Goal: Information Seeking & Learning: Understand process/instructions

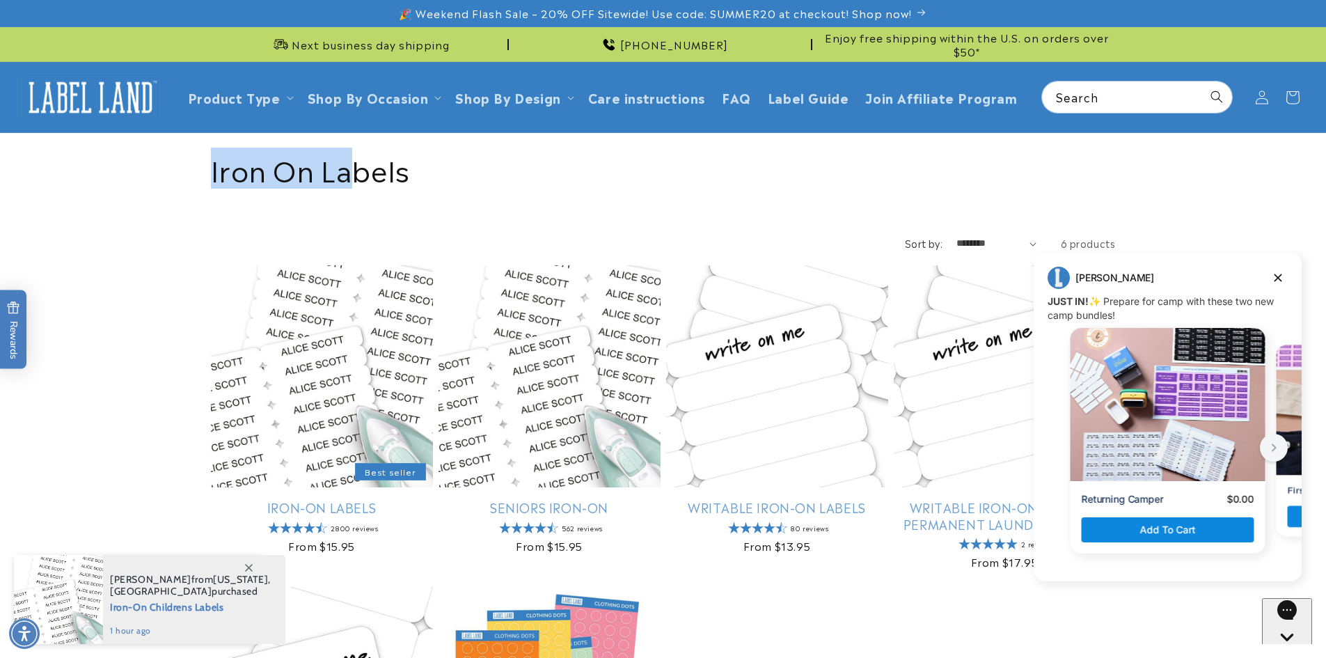
drag, startPoint x: 210, startPoint y: 174, endPoint x: 356, endPoint y: 174, distance: 146.1
click at [356, 174] on h1 "Collection: Iron On Labels" at bounding box center [663, 168] width 905 height 36
drag, startPoint x: 415, startPoint y: 177, endPoint x: 212, endPoint y: 180, distance: 203.2
click at [212, 180] on h1 "Collection: Iron On Labels" at bounding box center [663, 168] width 905 height 36
copy h1 "Iron On Labels"
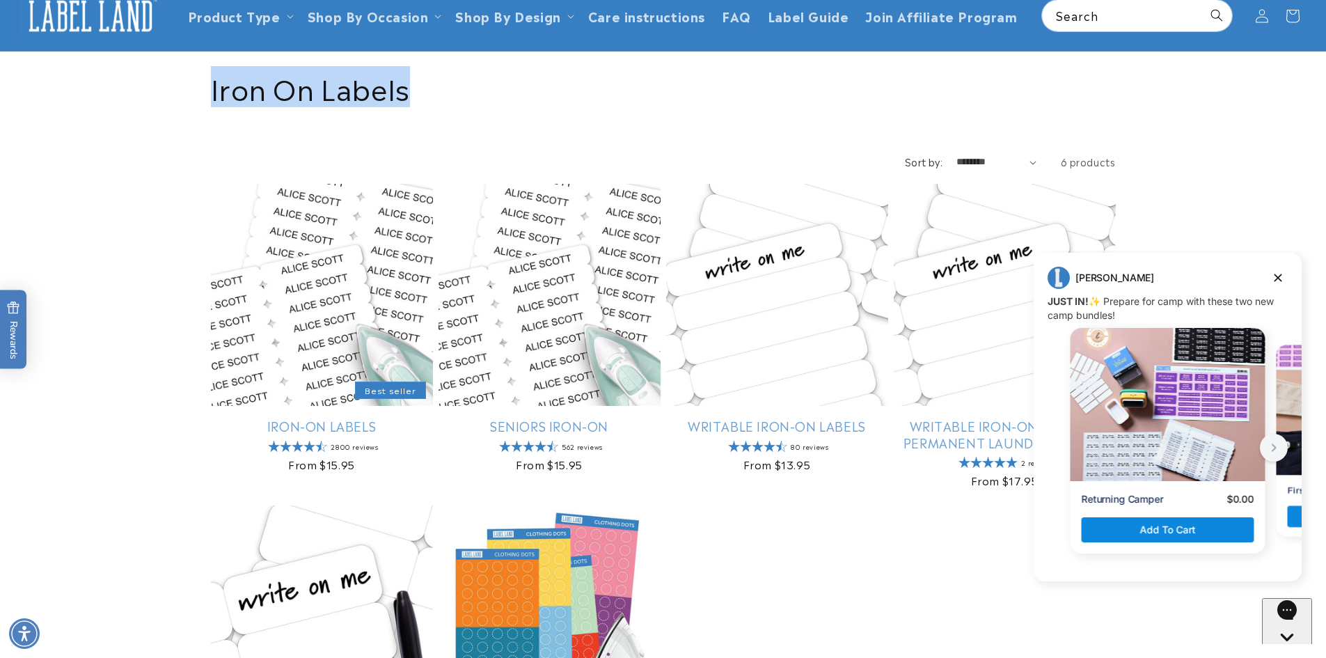
scroll to position [209, 0]
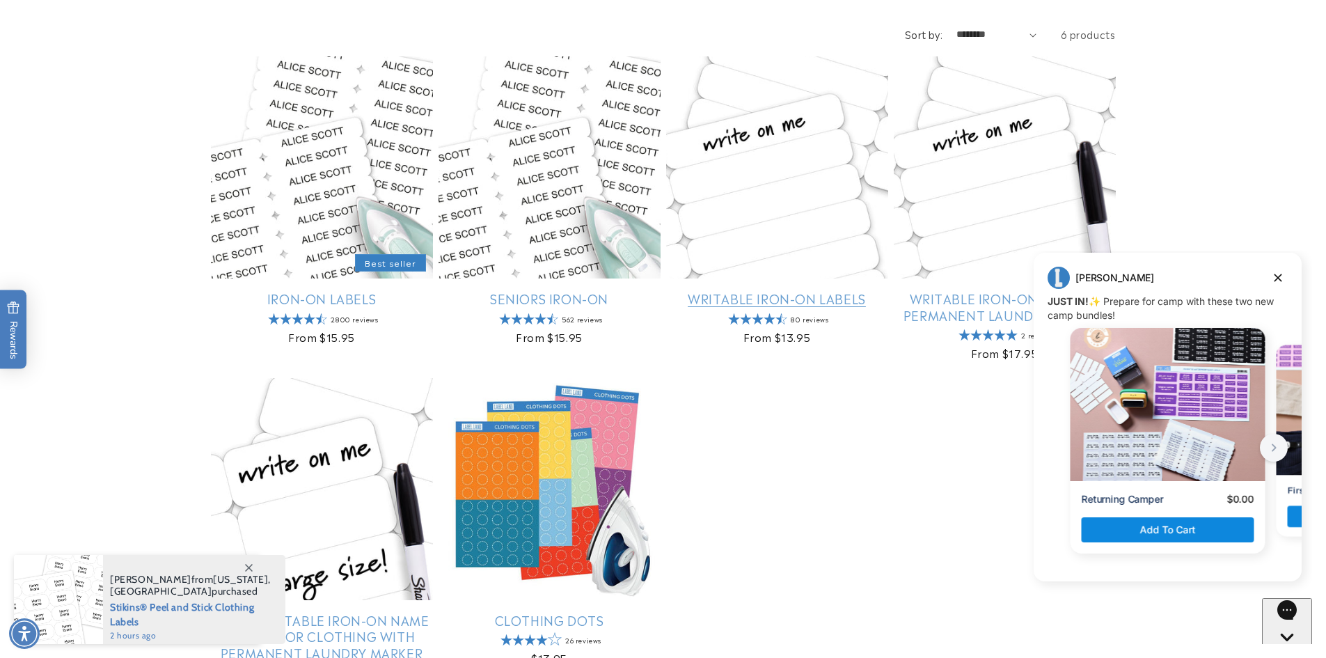
click at [748, 299] on link "Writable Iron-On Labels" at bounding box center [777, 298] width 222 height 16
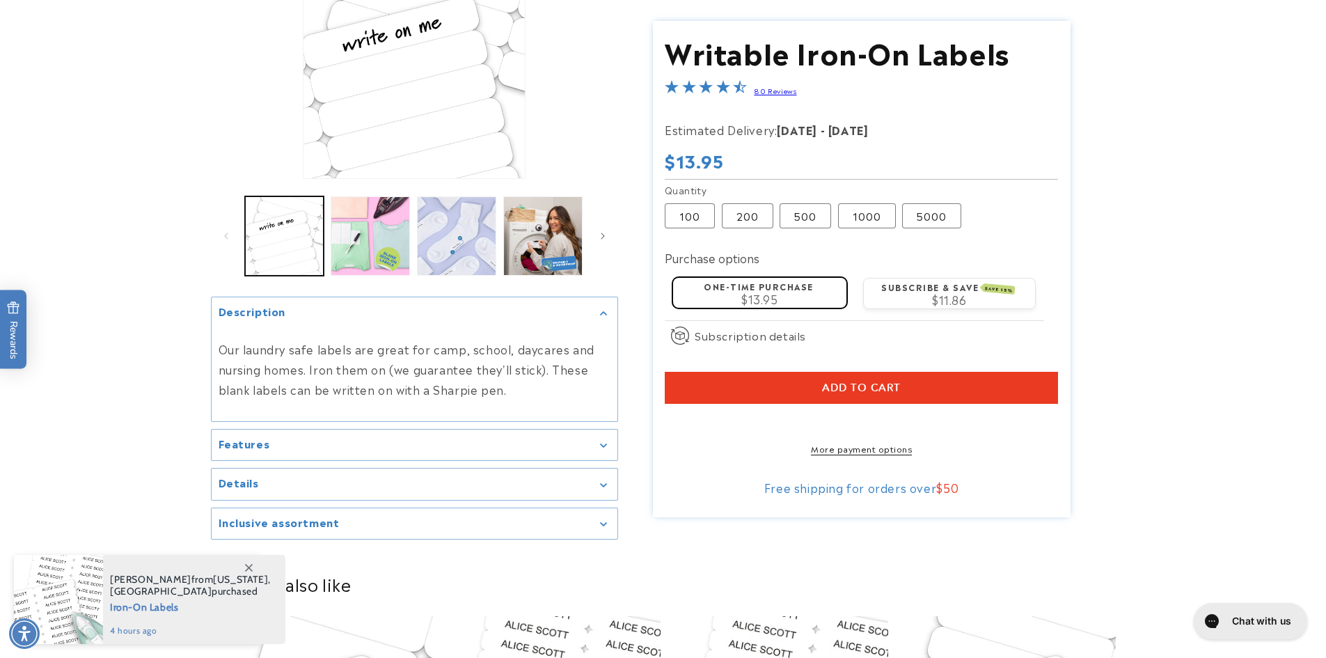
click at [607, 443] on div "Features" at bounding box center [415, 445] width 392 height 10
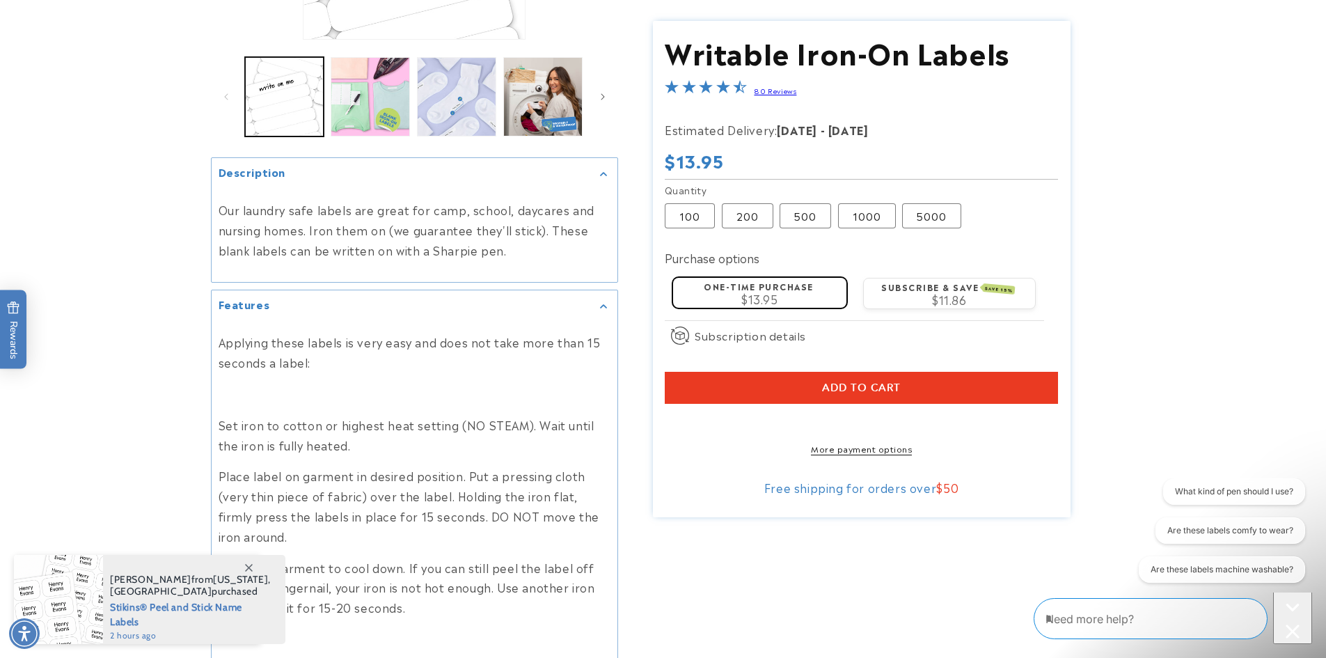
click at [333, 474] on p "Place label on garment in desired position. Put a pressing cloth (very thin pie…" at bounding box center [415, 506] width 392 height 80
click at [290, 474] on p "Place label on garment in desired position. Put a pressing cloth (very thin pie…" at bounding box center [415, 506] width 392 height 80
click at [413, 473] on p "Place label on garment in desired position. Put a pressing cloth (very thin pie…" at bounding box center [415, 506] width 392 height 80
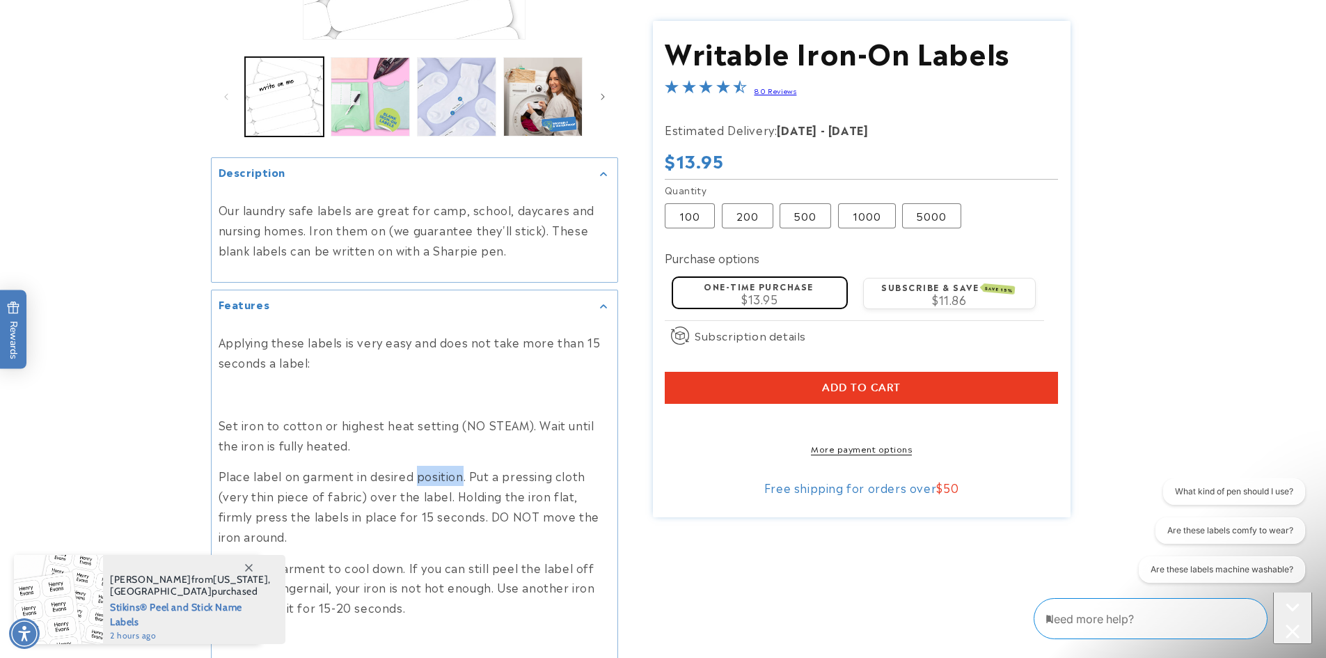
click at [413, 473] on p "Place label on garment in desired position. Put a pressing cloth (very thin pie…" at bounding box center [415, 506] width 392 height 80
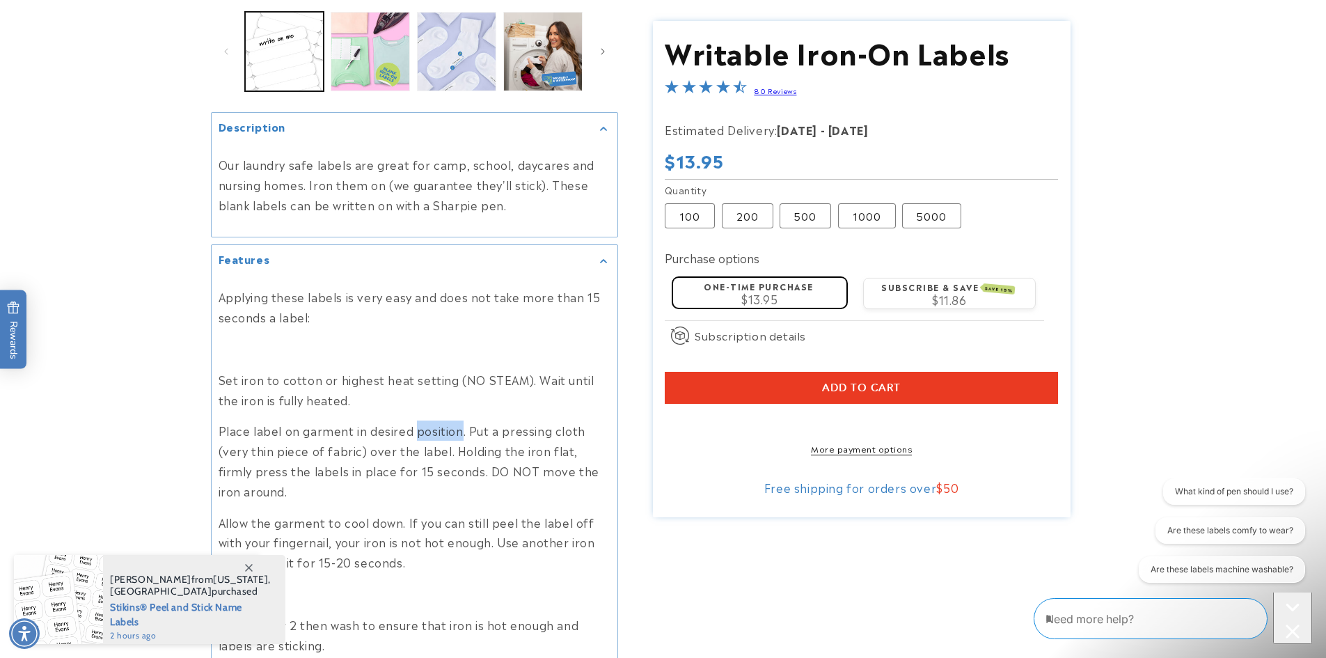
scroll to position [418, 0]
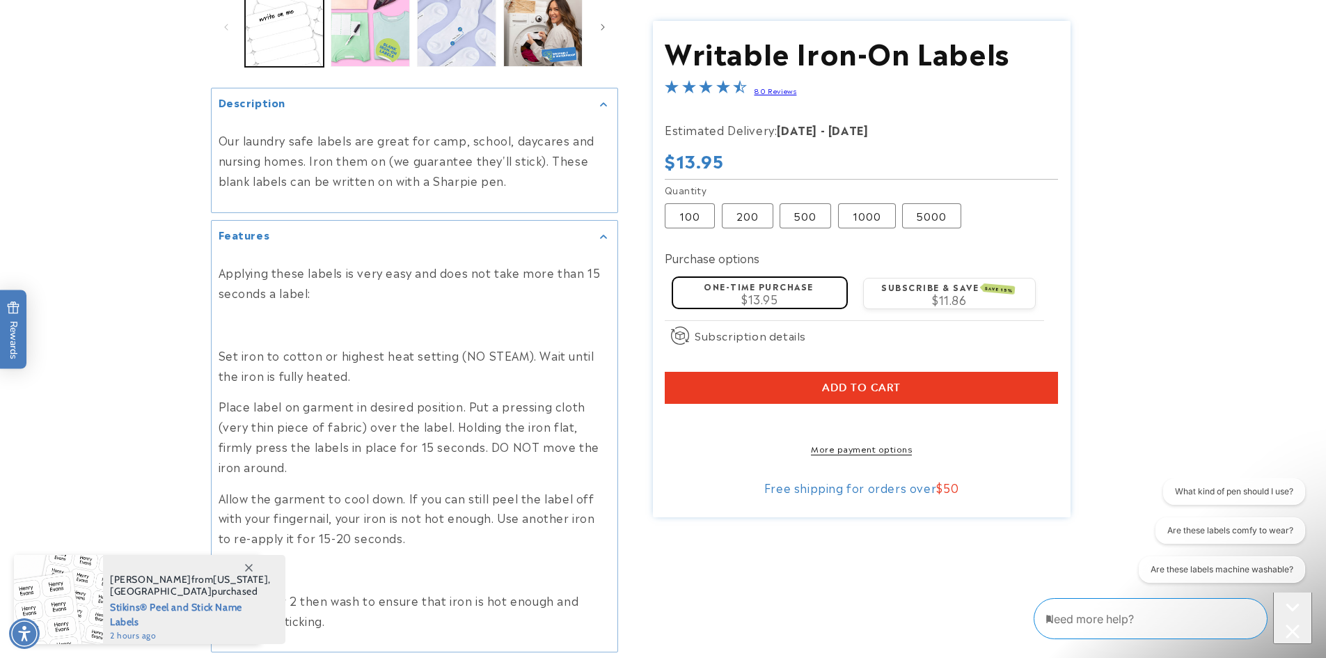
click at [515, 411] on p "Place label on garment in desired position. Put a pressing cloth (very thin pie…" at bounding box center [415, 436] width 392 height 80
click at [365, 426] on p "Place label on garment in desired position. Put a pressing cloth (very thin pie…" at bounding box center [415, 436] width 392 height 80
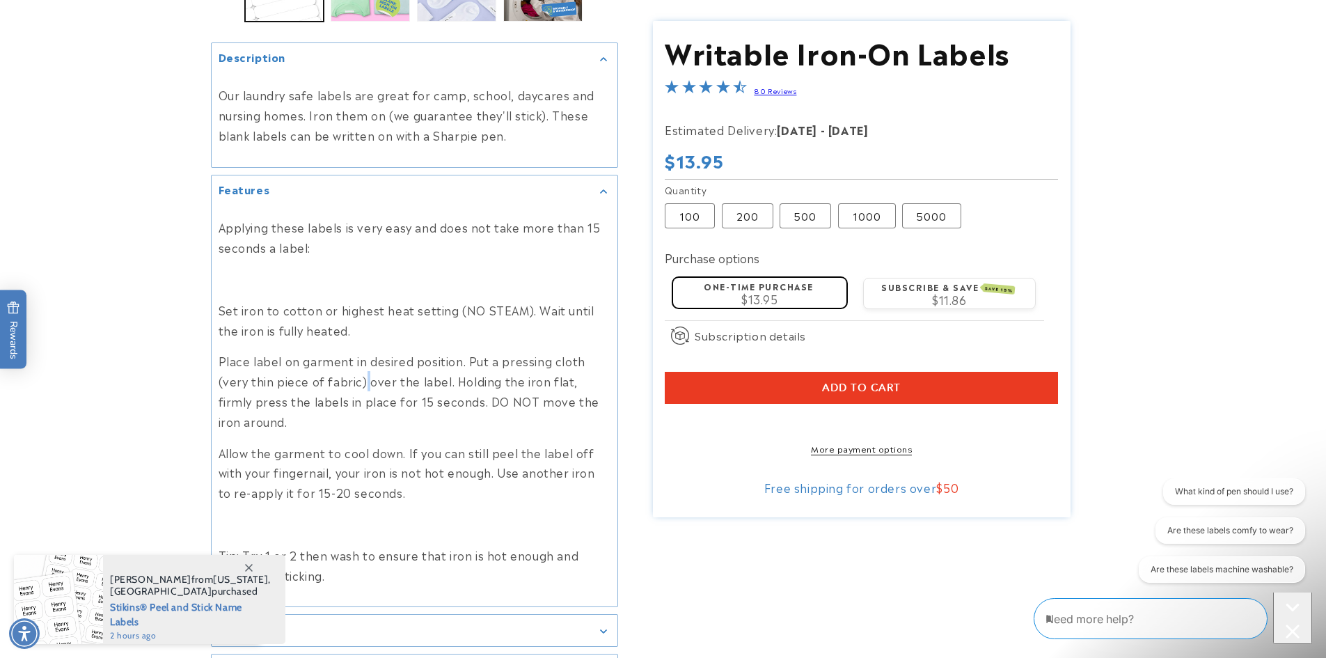
scroll to position [487, 0]
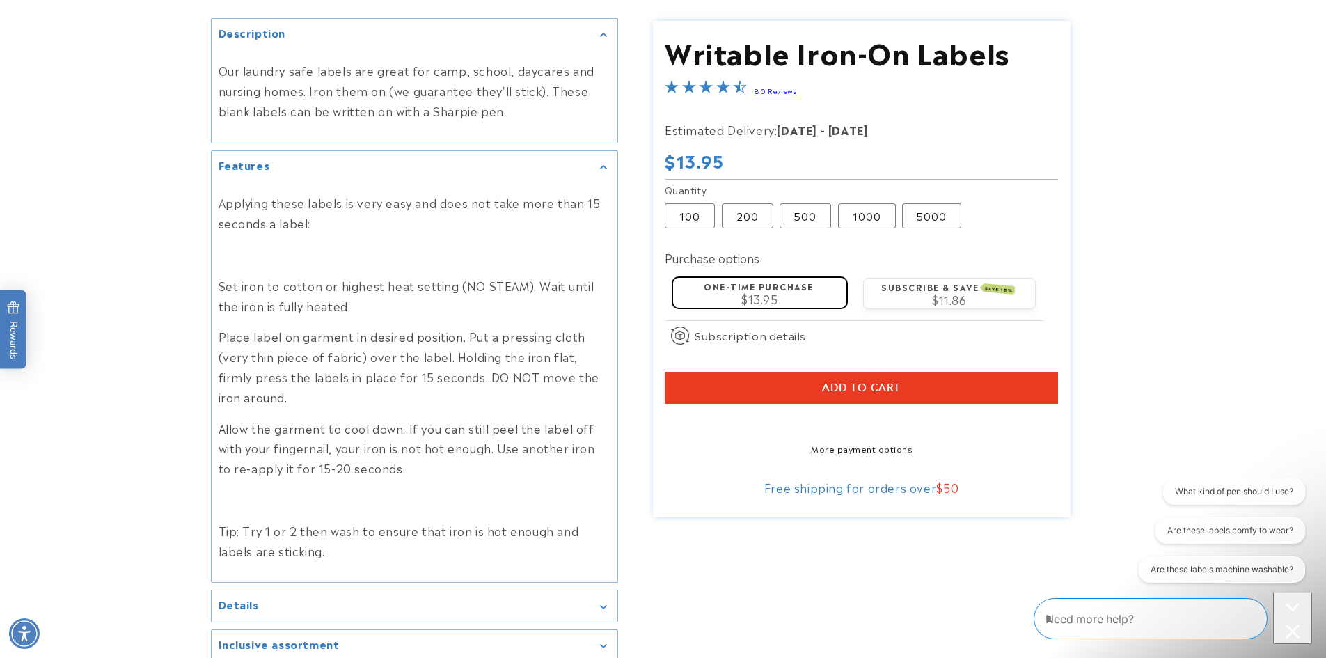
click at [260, 432] on p "Allow the garment to cool down. If you can still peel the label off with your f…" at bounding box center [415, 448] width 392 height 60
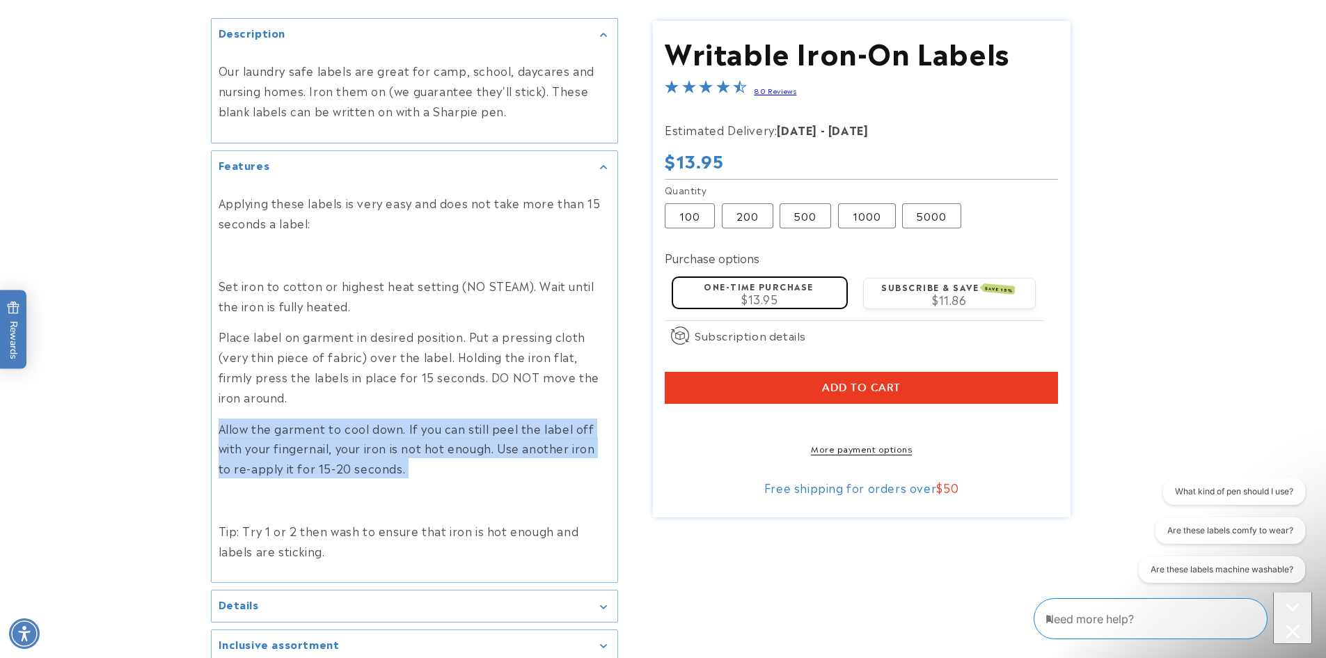
click at [260, 432] on p "Allow the garment to cool down. If you can still peel the label off with your f…" at bounding box center [415, 448] width 392 height 60
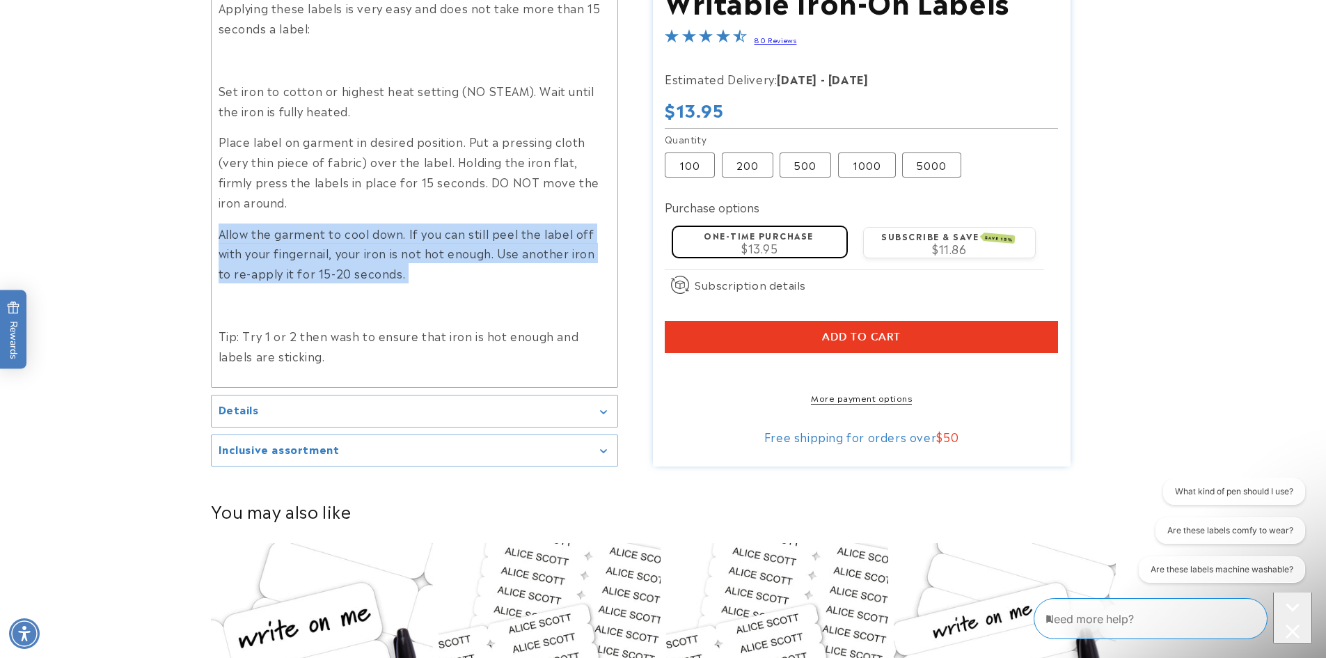
scroll to position [696, 0]
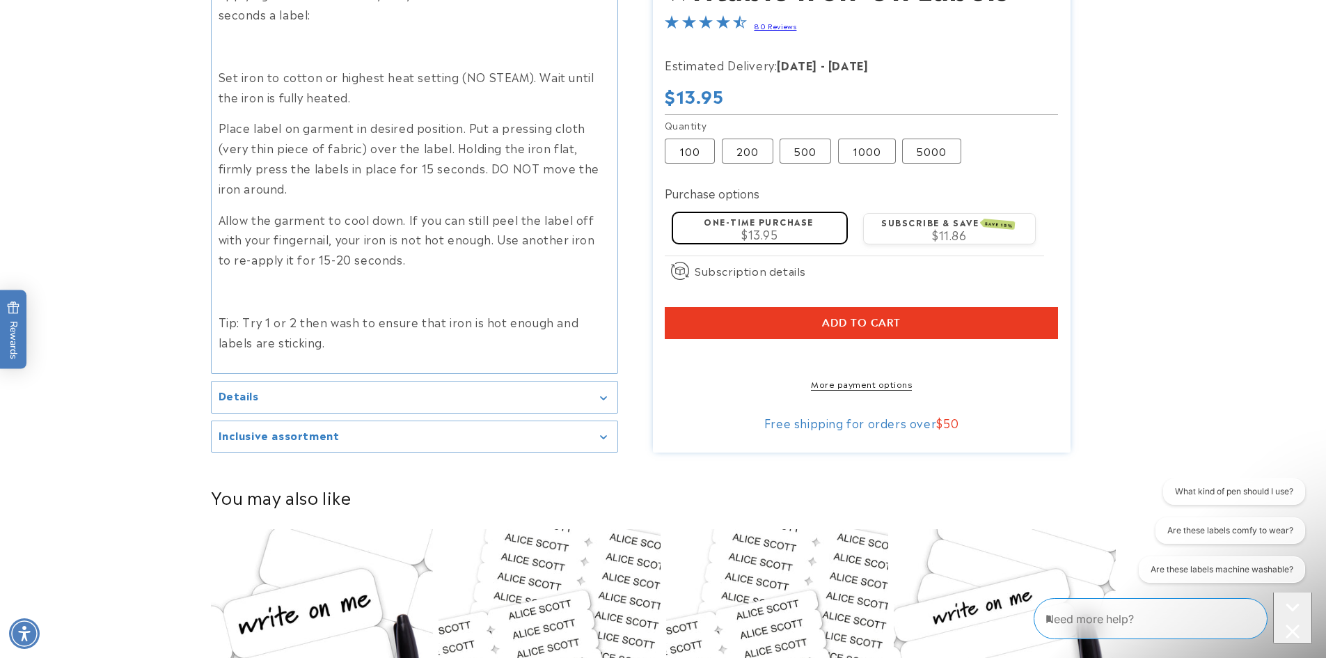
click at [283, 392] on div "Details" at bounding box center [415, 397] width 392 height 10
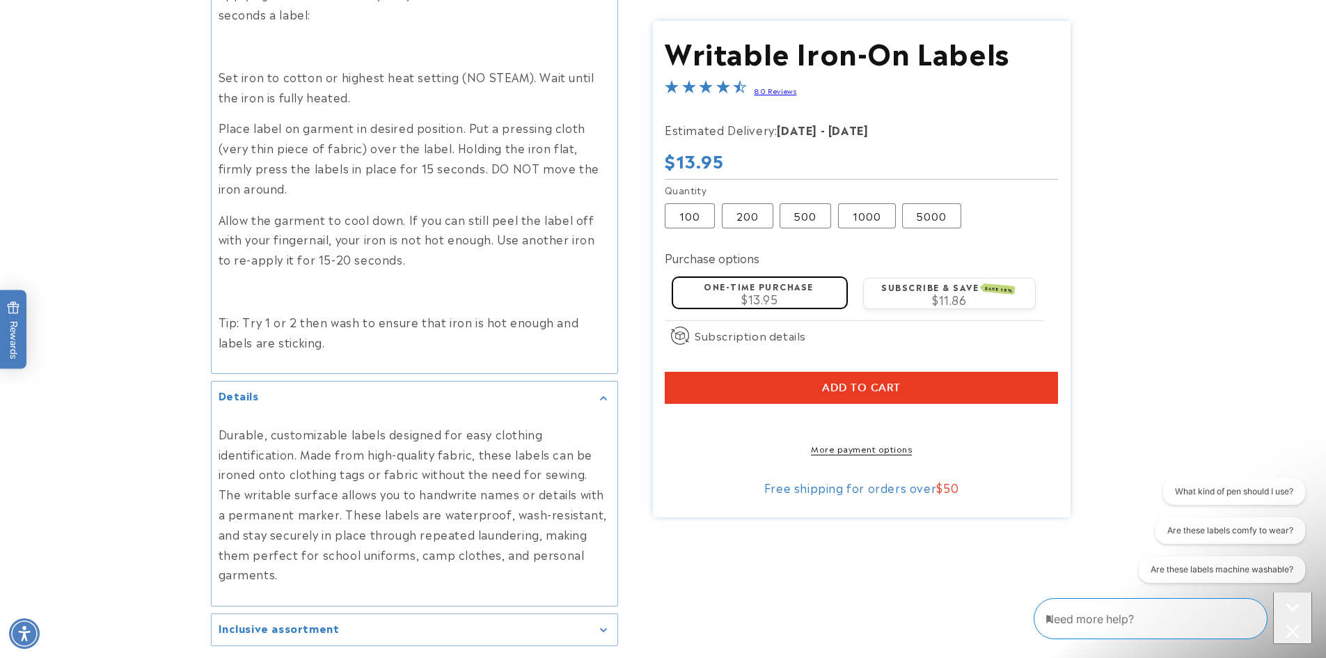
click at [305, 432] on p "Durable, customizable labels designed for easy clothing identification. Made fr…" at bounding box center [415, 504] width 392 height 160
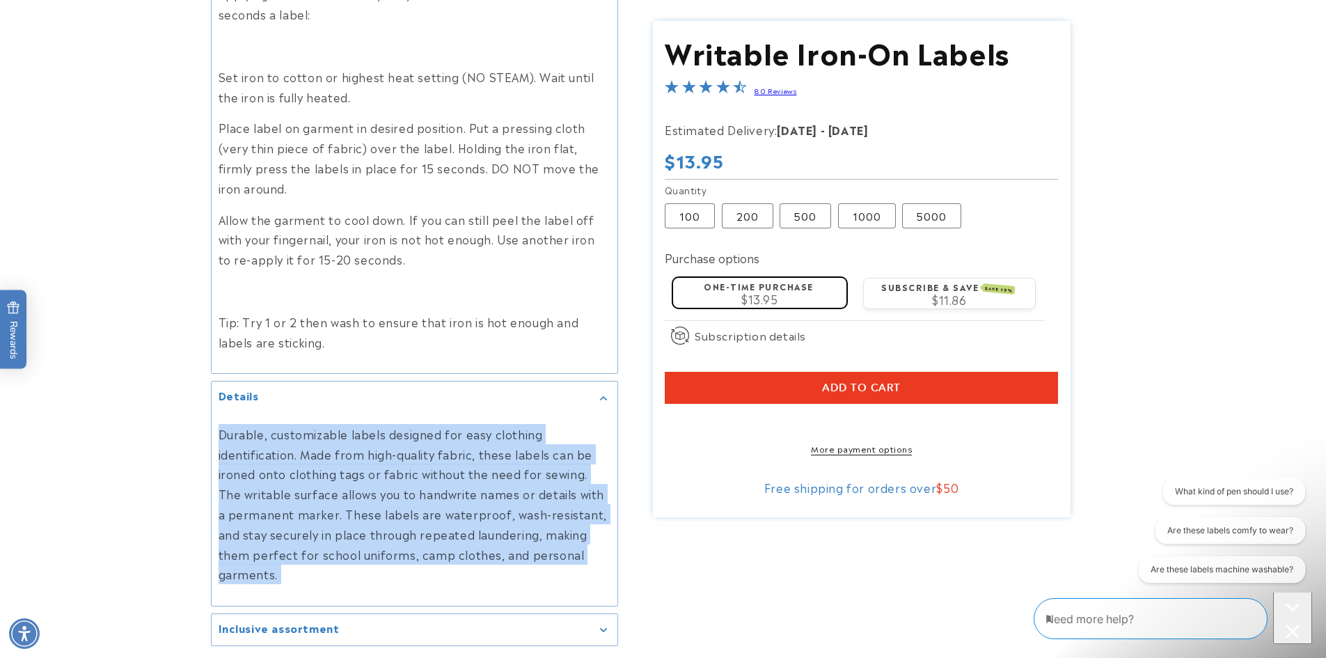
click at [305, 432] on p "Durable, customizable labels designed for easy clothing identification. Made fr…" at bounding box center [415, 504] width 392 height 160
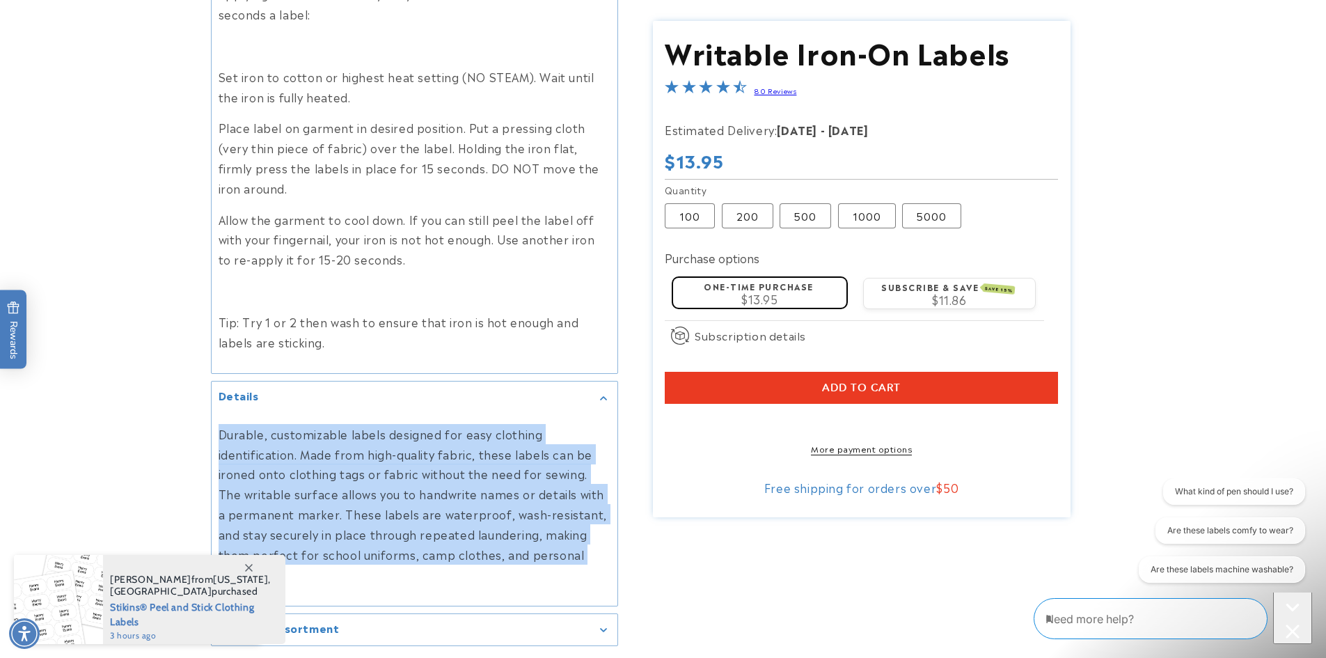
click at [305, 432] on p "Durable, customizable labels designed for easy clothing identification. Made fr…" at bounding box center [415, 504] width 392 height 160
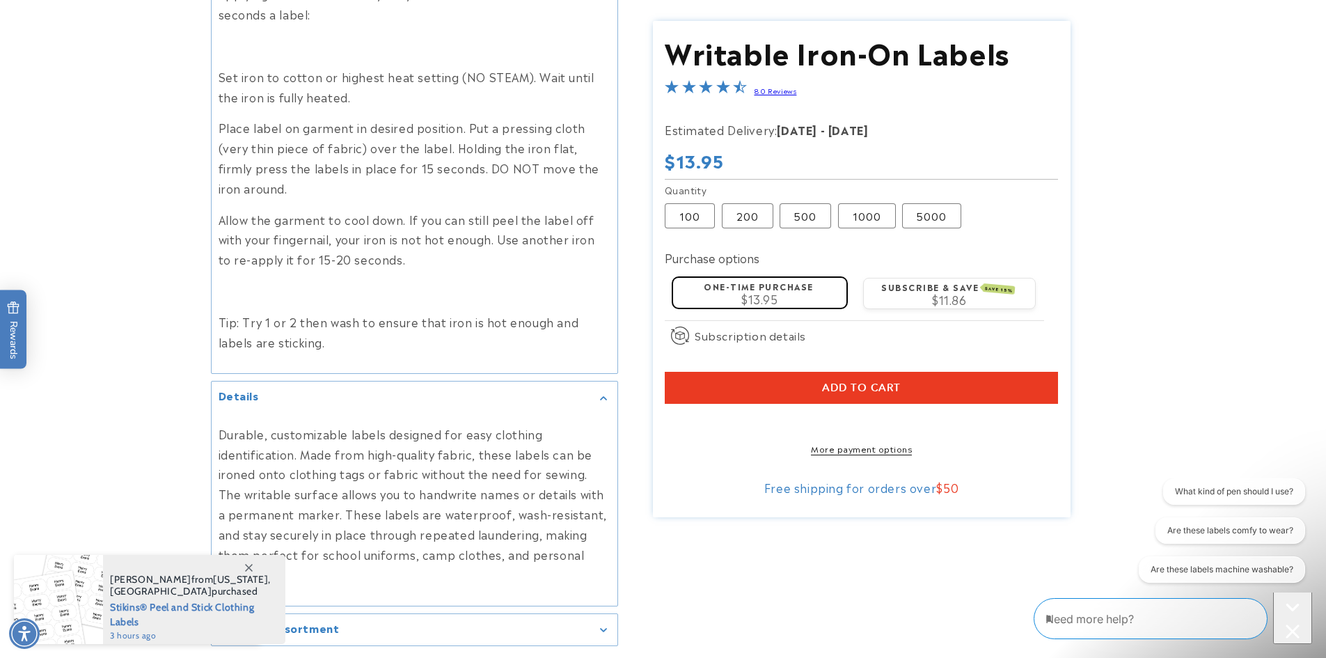
click at [332, 458] on p "Durable, customizable labels designed for easy clothing identification. Made fr…" at bounding box center [415, 504] width 392 height 160
click at [930, 214] on label "5000 Variant sold out or unavailable" at bounding box center [931, 215] width 59 height 25
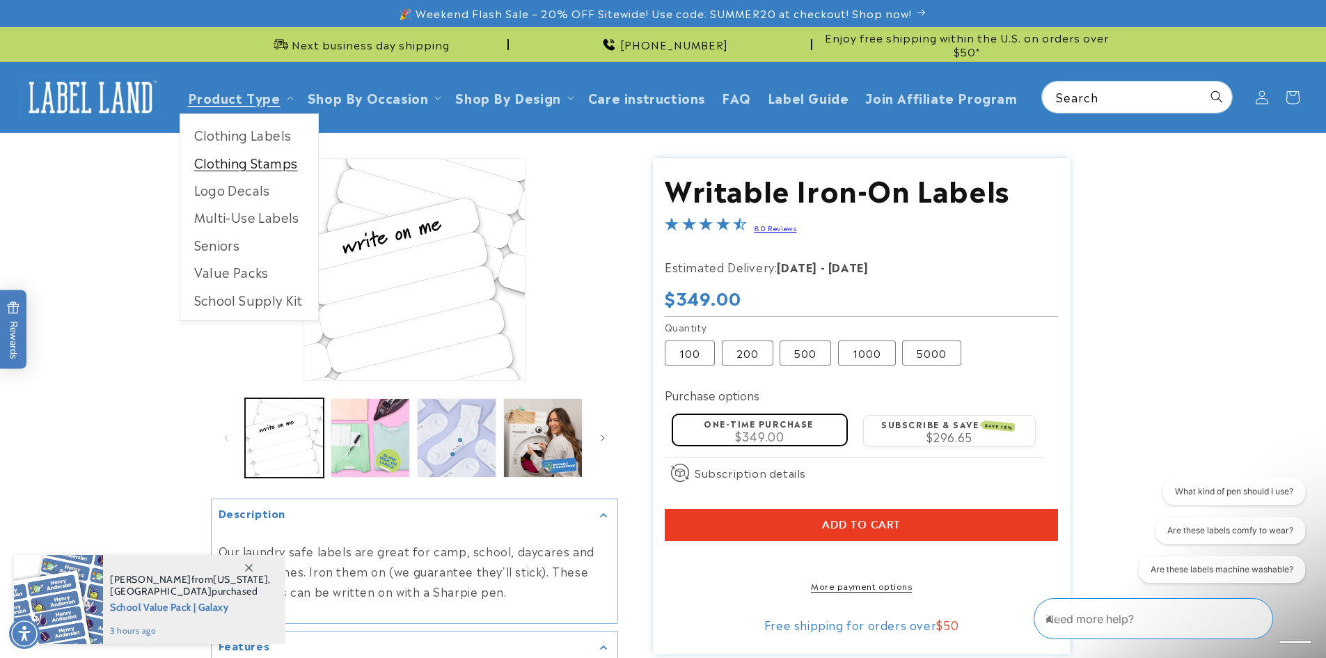
click at [255, 162] on link "Clothing Stamps" at bounding box center [249, 162] width 138 height 27
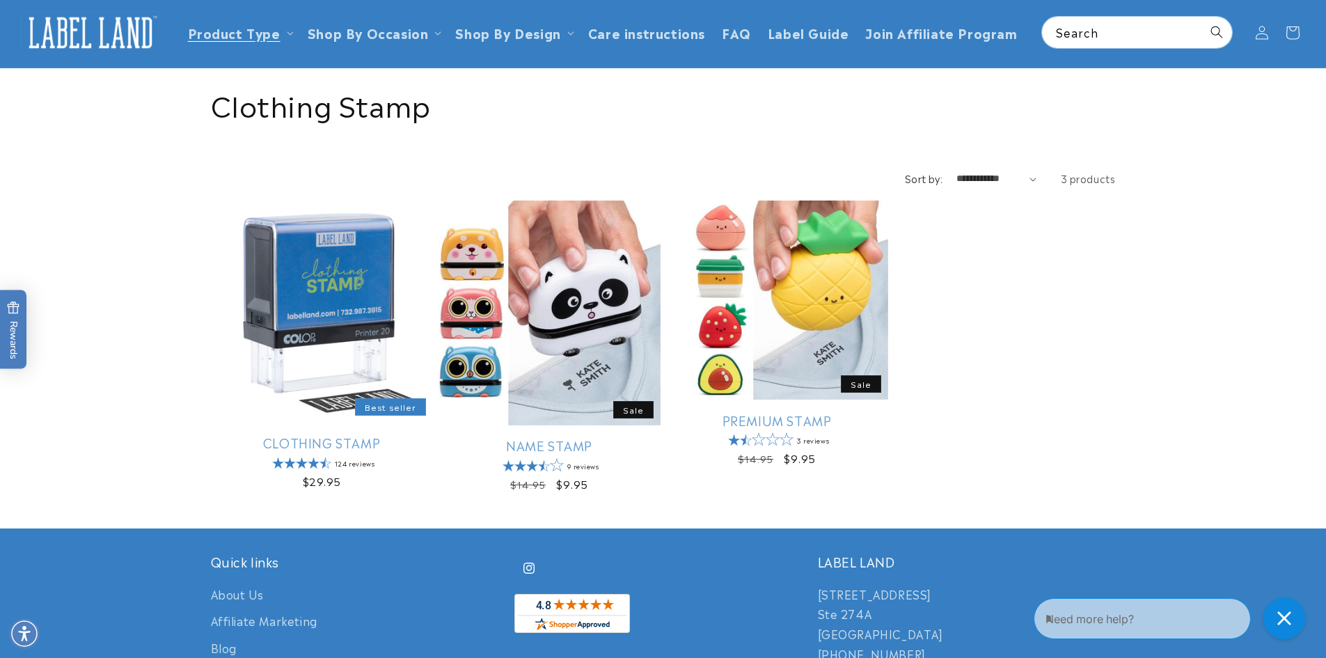
scroll to position [139, 0]
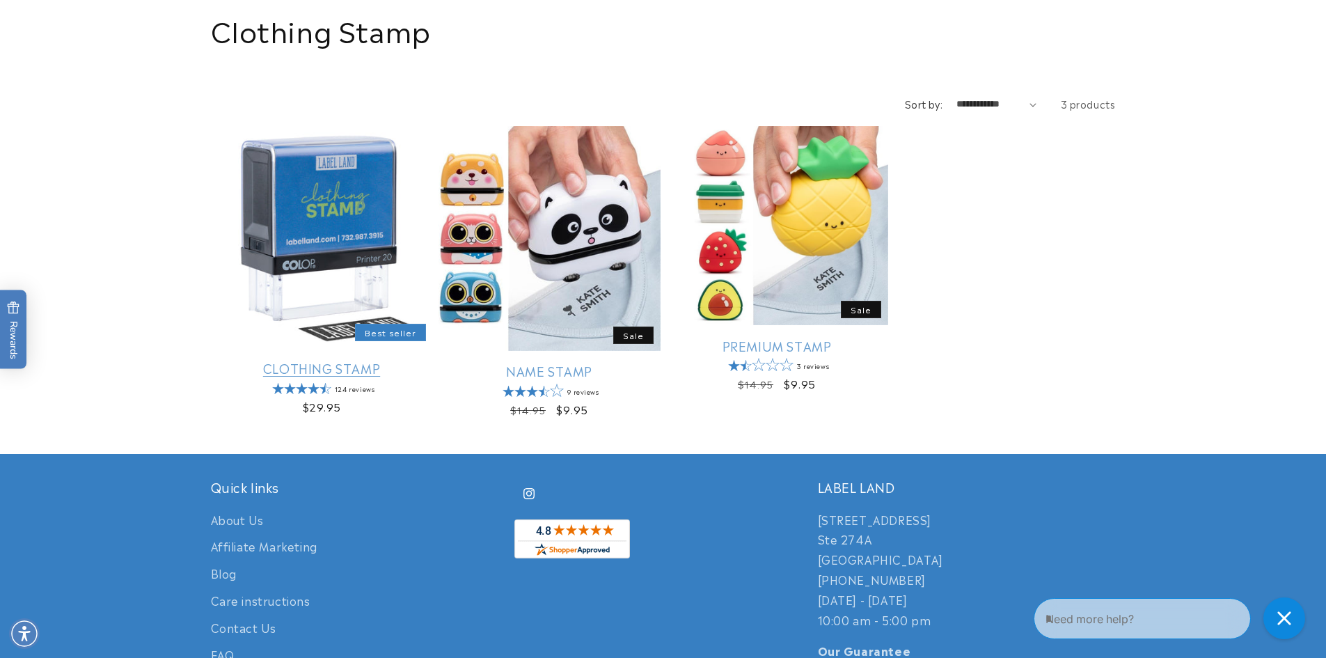
click at [333, 366] on link "Clothing Stamp" at bounding box center [322, 368] width 222 height 16
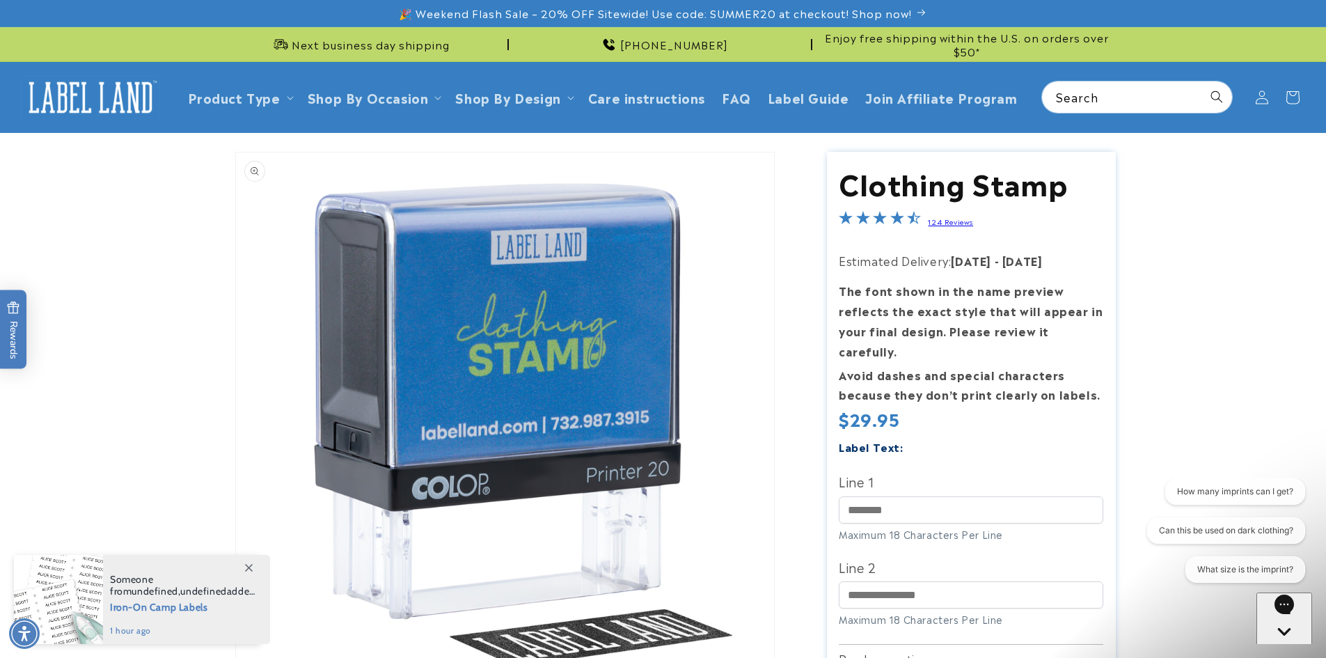
drag, startPoint x: 605, startPoint y: 404, endPoint x: 596, endPoint y: 410, distance: 11.0
